Goal: Find specific page/section

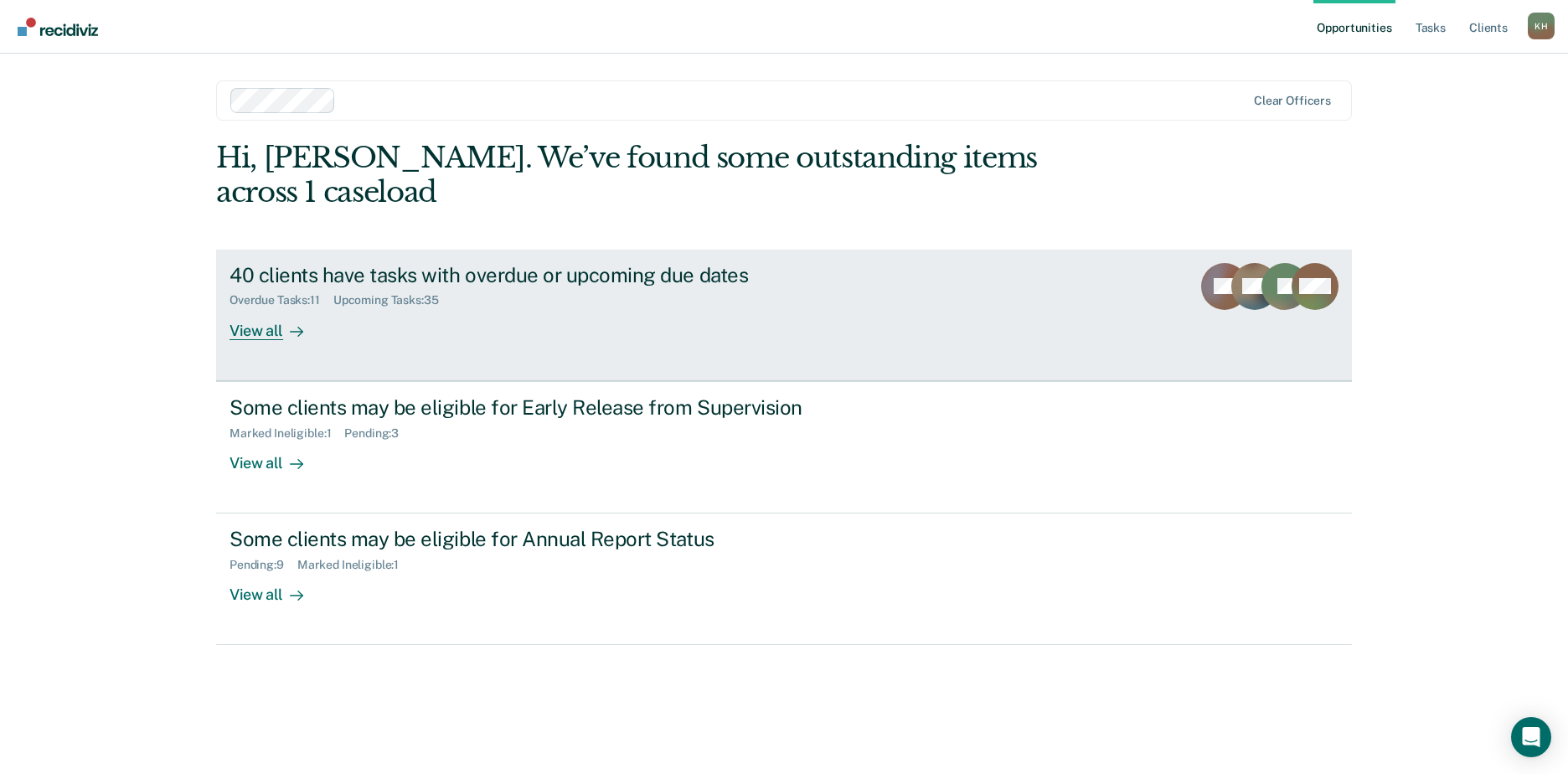
click at [302, 263] on div "40 clients have tasks with overdue or upcoming due dates" at bounding box center [523, 275] width 588 height 24
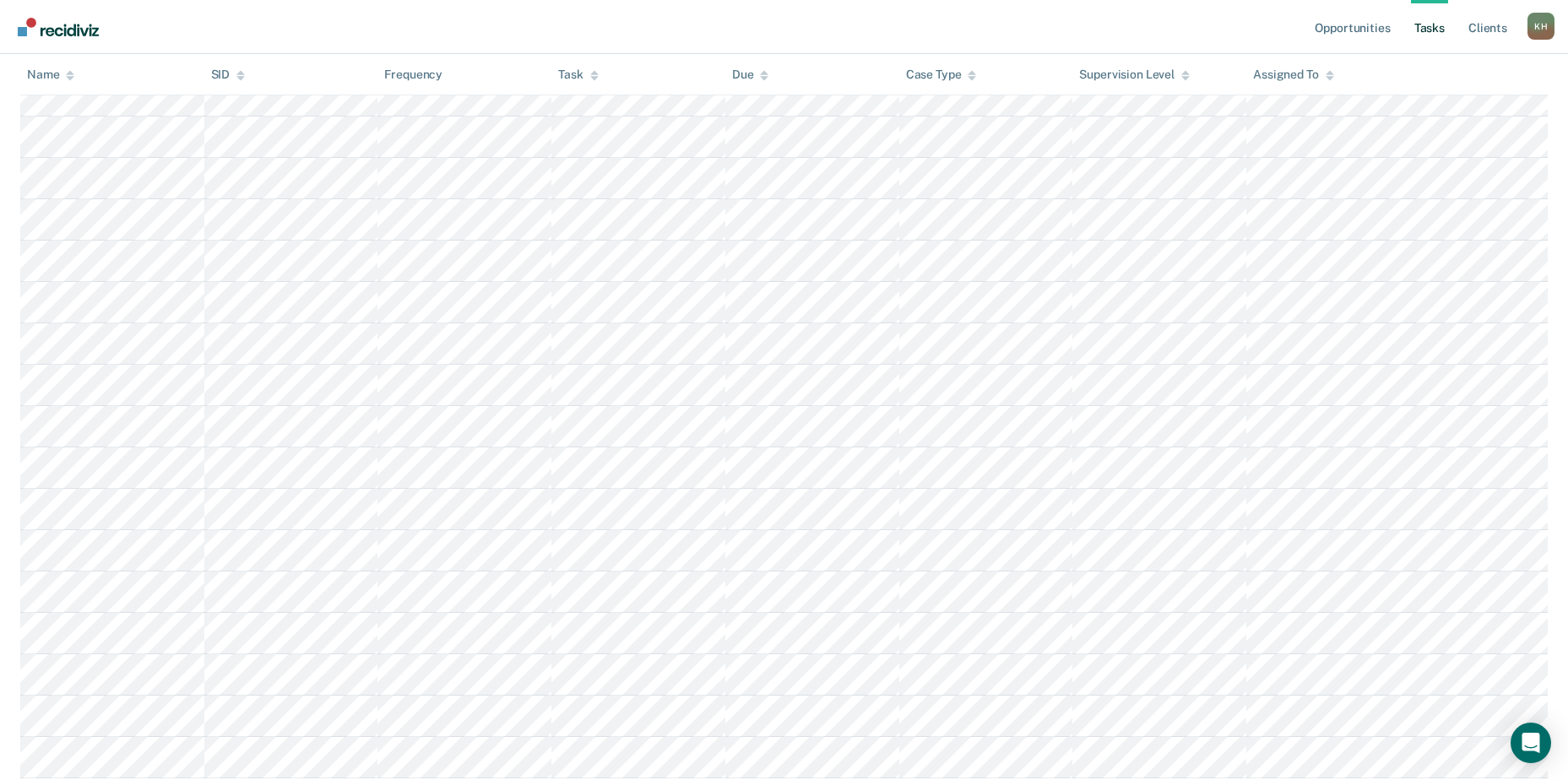
scroll to position [1585, 0]
